Goal: Task Accomplishment & Management: Use online tool/utility

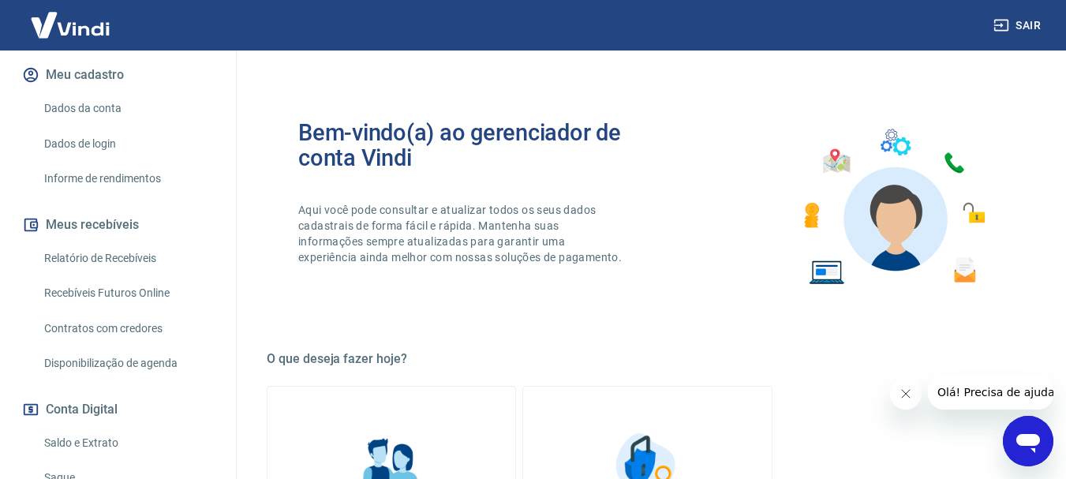
scroll to position [211, 0]
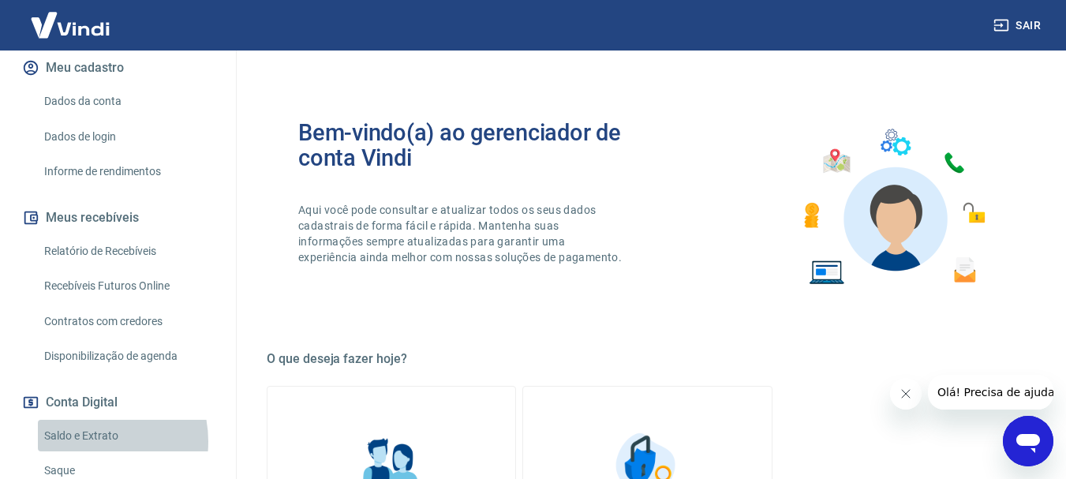
click at [86, 425] on link "Saldo e Extrato" at bounding box center [127, 436] width 179 height 32
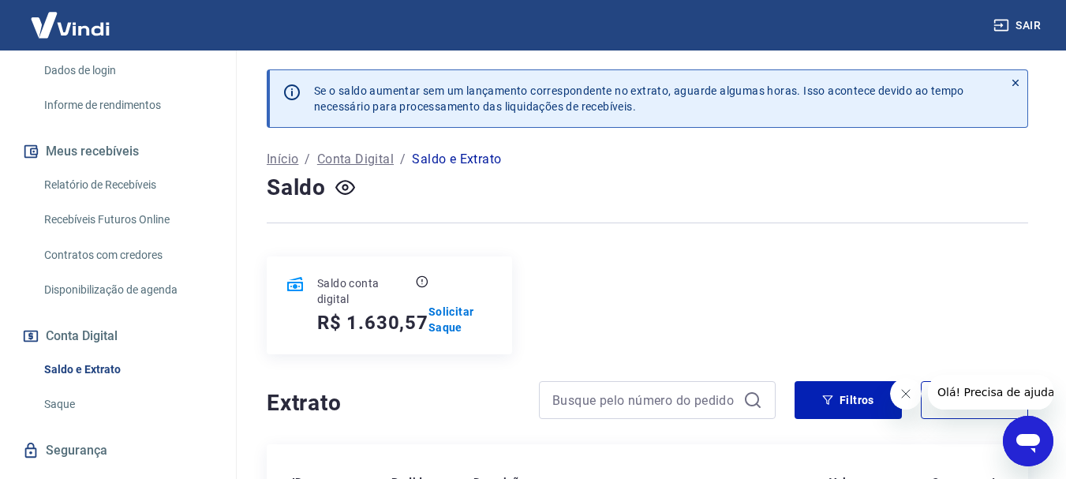
scroll to position [280, 0]
click at [137, 386] on link "Saque" at bounding box center [127, 402] width 179 height 32
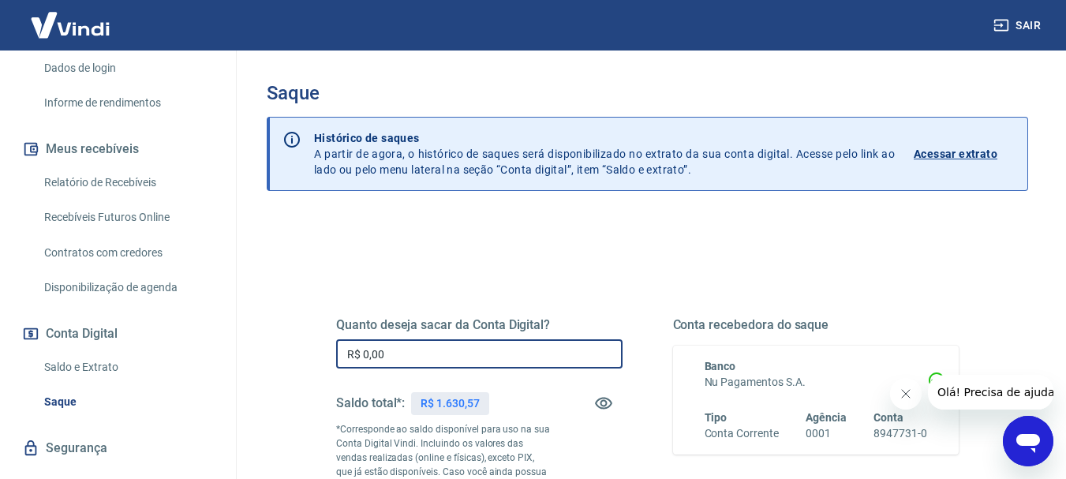
click at [363, 357] on input "R$ 0,00" at bounding box center [479, 353] width 286 height 29
drag, startPoint x: 398, startPoint y: 359, endPoint x: 322, endPoint y: 386, distance: 80.4
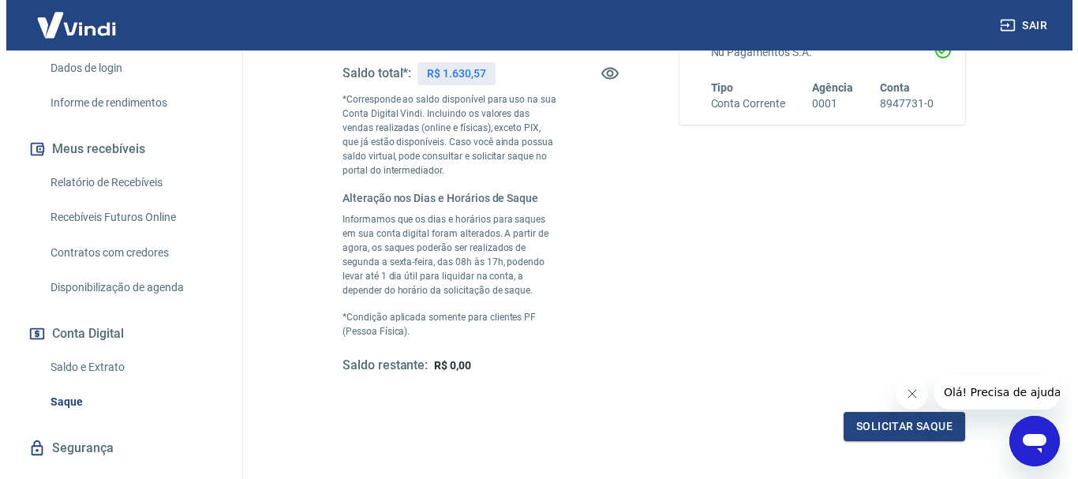
scroll to position [363, 0]
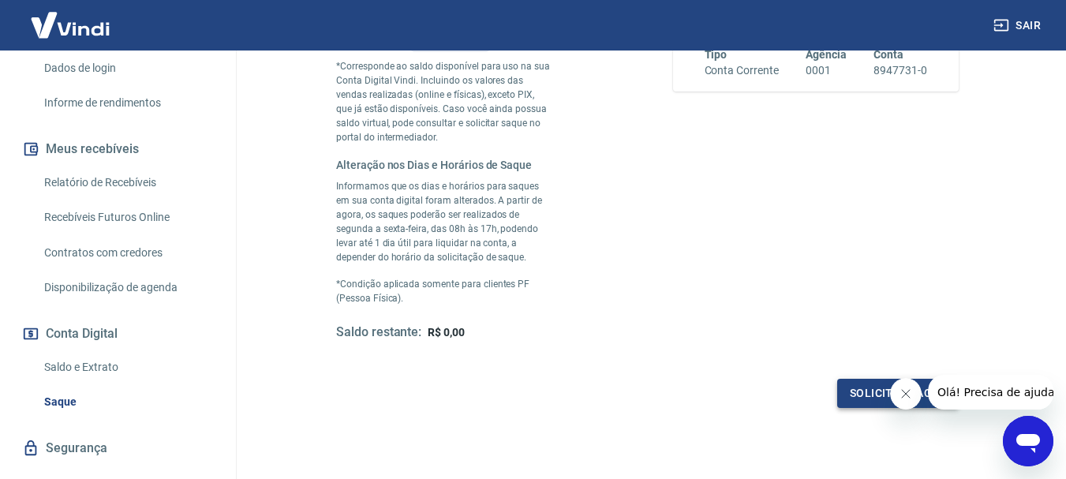
type input "R$ 1.630,57"
click at [863, 393] on button "Solicitar saque" at bounding box center [898, 393] width 122 height 29
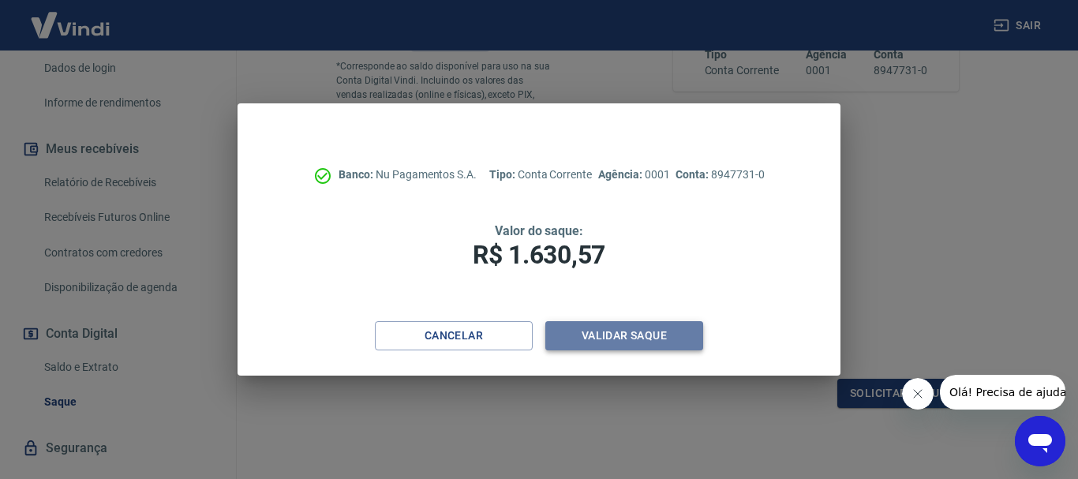
click at [660, 335] on button "Validar saque" at bounding box center [624, 335] width 158 height 29
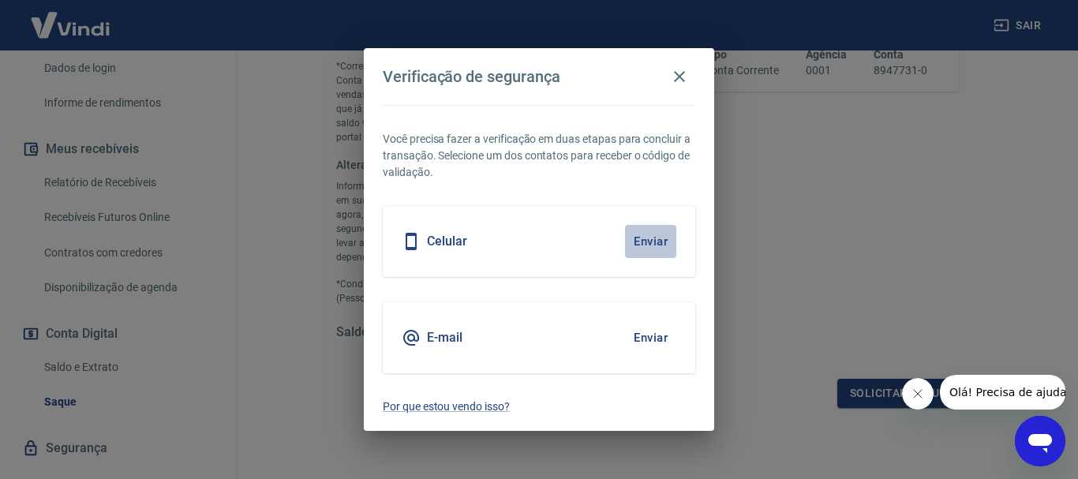
click at [637, 240] on button "Enviar" at bounding box center [650, 241] width 51 height 33
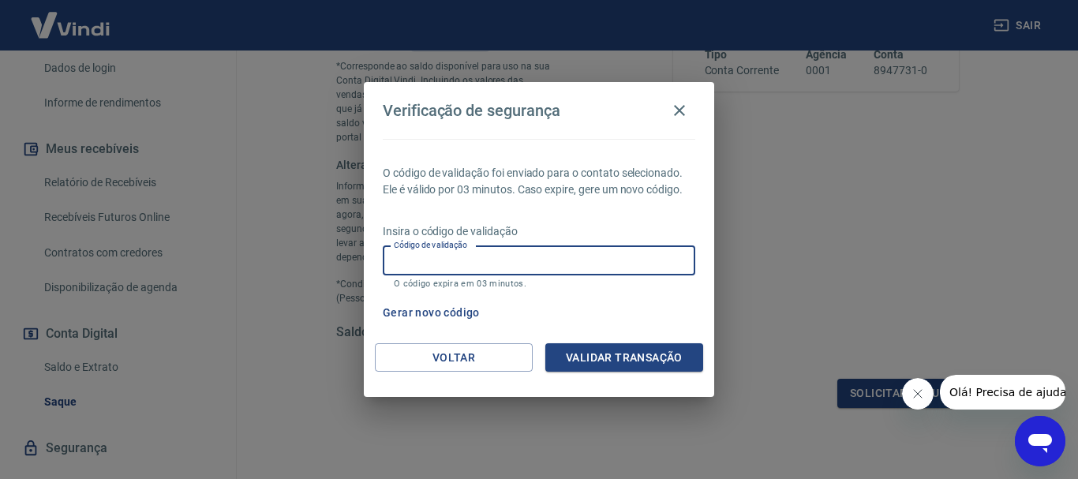
click at [593, 266] on input "Código de validação" at bounding box center [539, 260] width 312 height 29
type input "631693"
click at [653, 355] on button "Validar transação" at bounding box center [624, 357] width 158 height 29
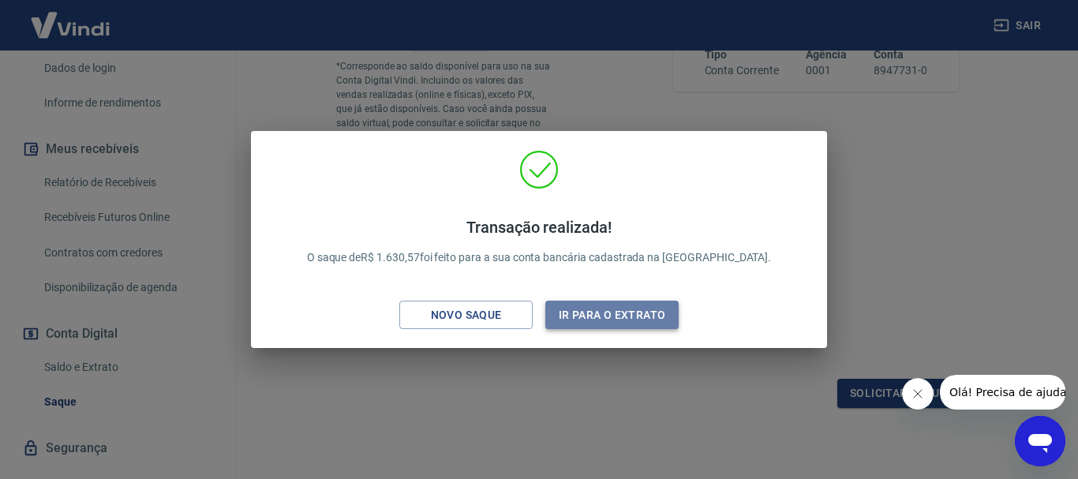
click at [589, 307] on button "Ir para o extrato" at bounding box center [611, 315] width 133 height 29
